Goal: Task Accomplishment & Management: Manage account settings

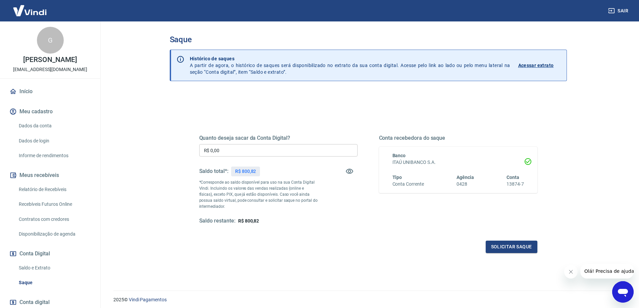
click at [293, 152] on input "R$ 0,00" at bounding box center [278, 150] width 158 height 12
type input "R$ 800,82"
click at [500, 247] on button "Solicitar saque" at bounding box center [512, 247] width 52 height 12
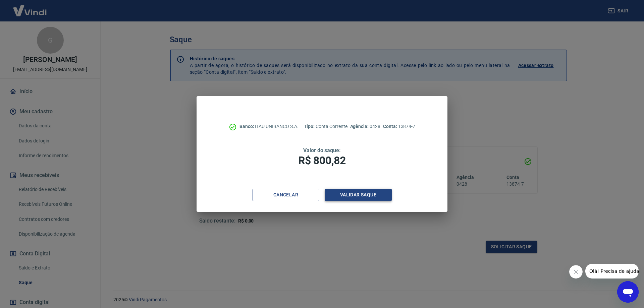
click at [367, 195] on button "Validar saque" at bounding box center [358, 195] width 67 height 12
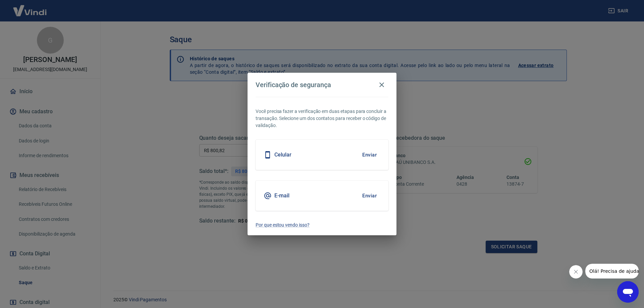
click at [367, 153] on button "Enviar" at bounding box center [370, 155] width 22 height 14
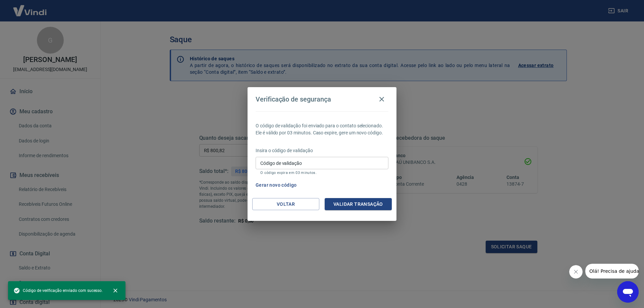
click at [342, 161] on input "Código de validação" at bounding box center [322, 163] width 133 height 12
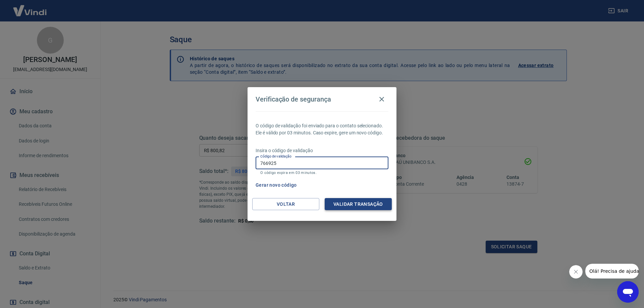
type input "766925"
click at [370, 203] on button "Validar transação" at bounding box center [358, 204] width 67 height 12
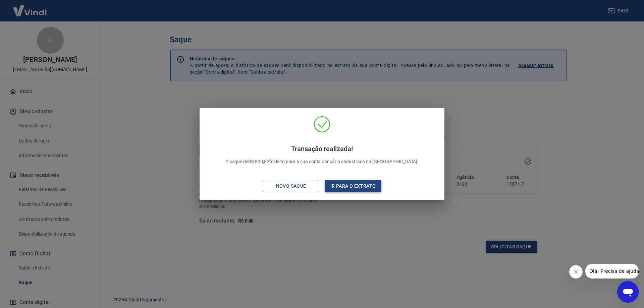
click at [362, 187] on button "Ir para o extrato" at bounding box center [353, 186] width 57 height 12
